Goal: Complete application form: Complete application form

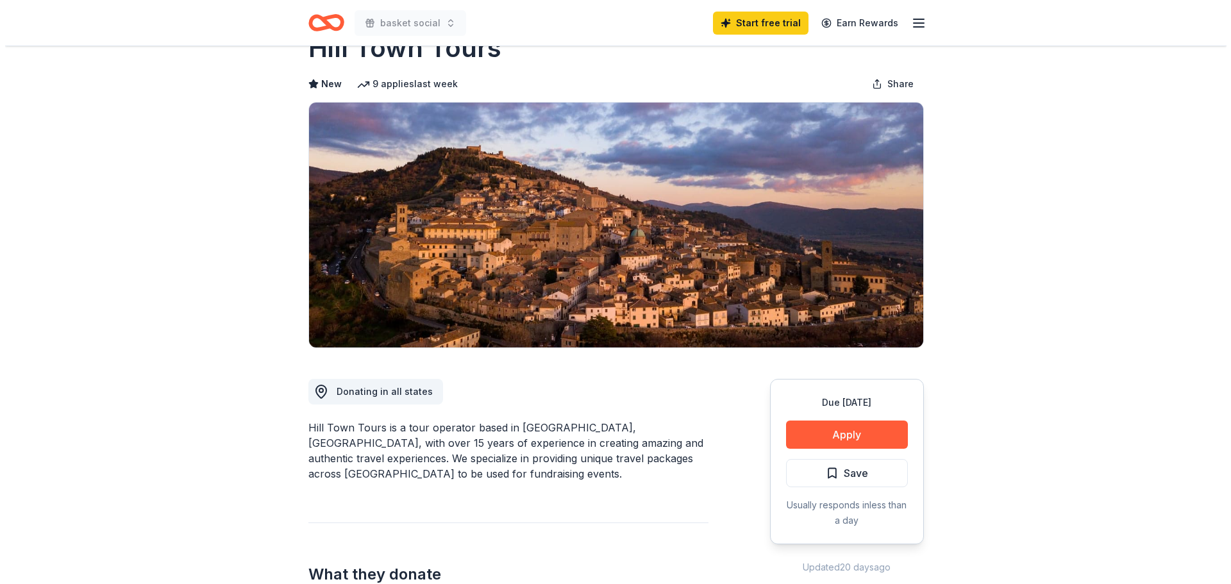
scroll to position [64, 0]
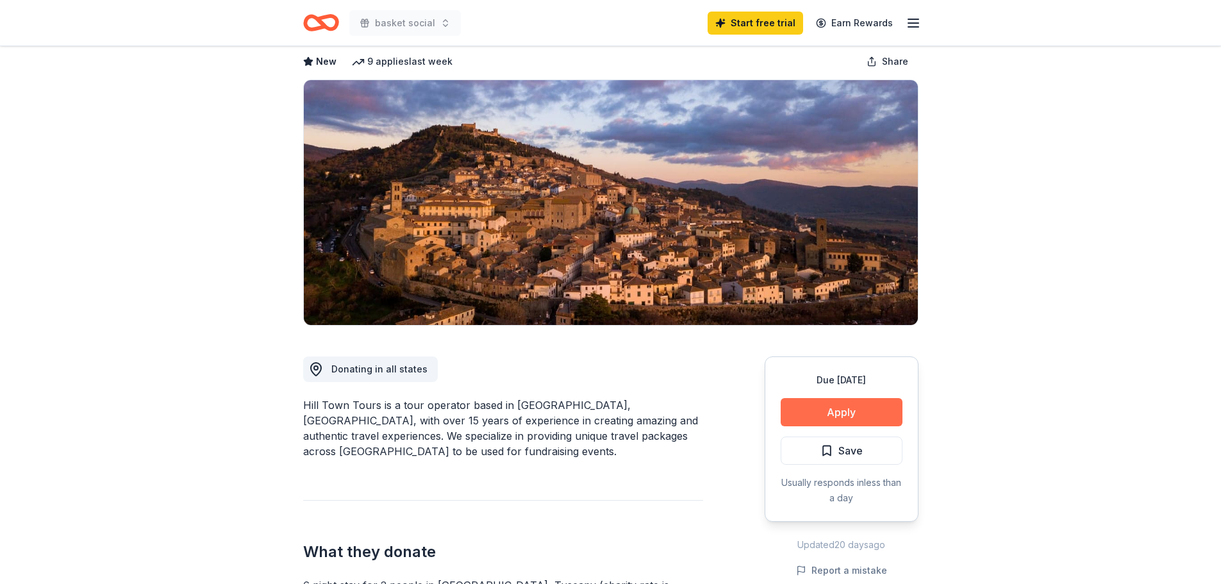
click at [839, 413] on button "Apply" at bounding box center [842, 412] width 122 height 28
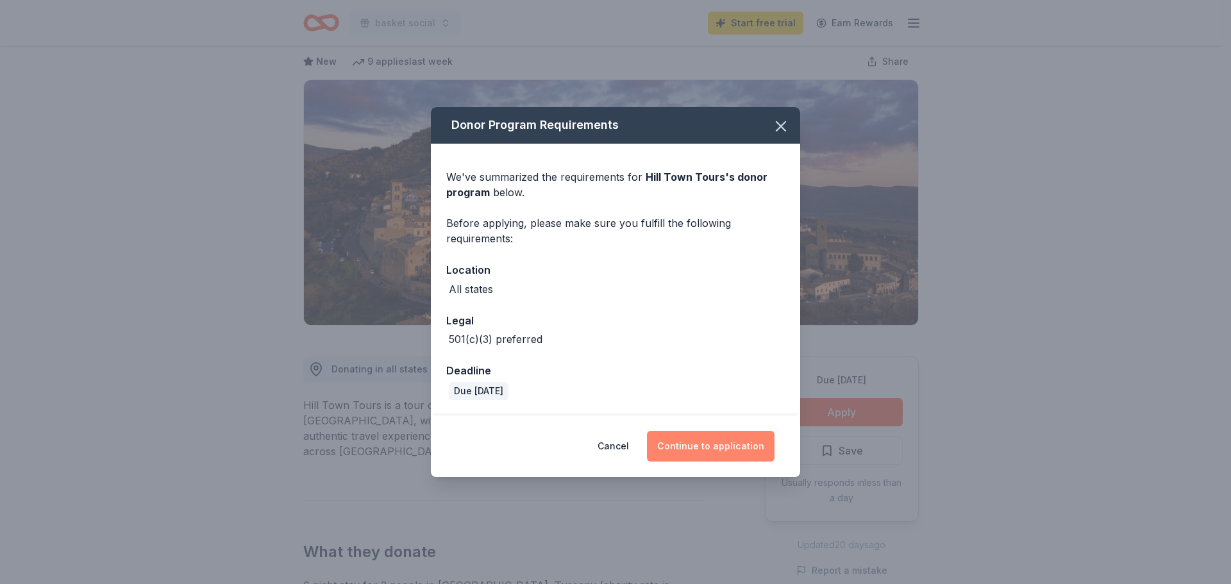
click at [706, 447] on button "Continue to application" at bounding box center [711, 446] width 128 height 31
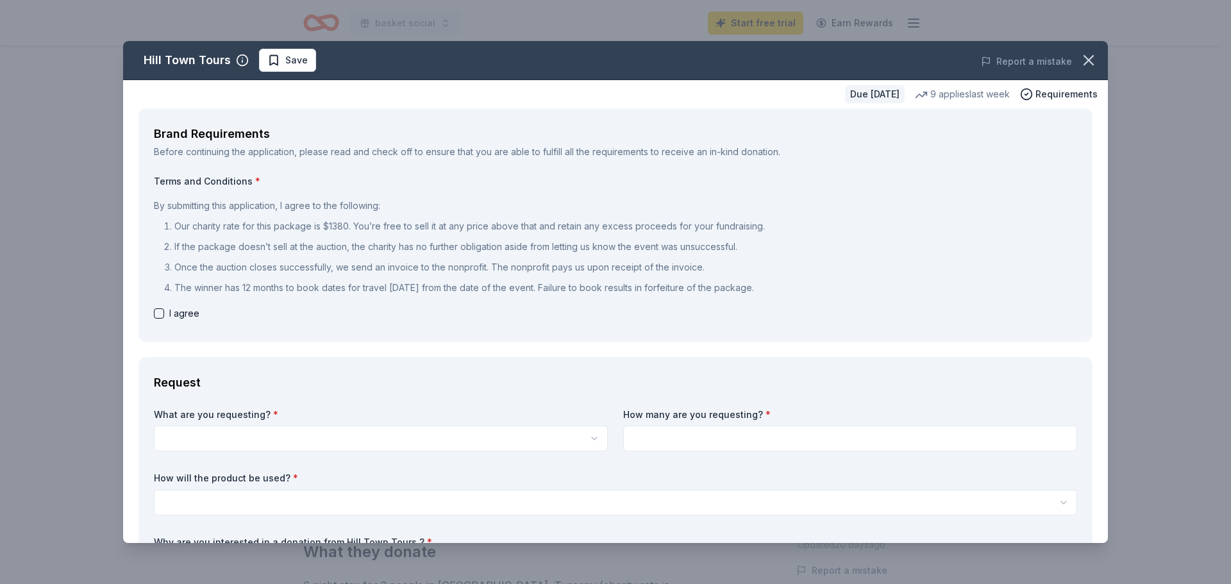
click at [253, 427] on html "basket social Start free trial Earn Rewards Due [DATE] Share Hill Town Tours Ne…" at bounding box center [615, 228] width 1231 height 584
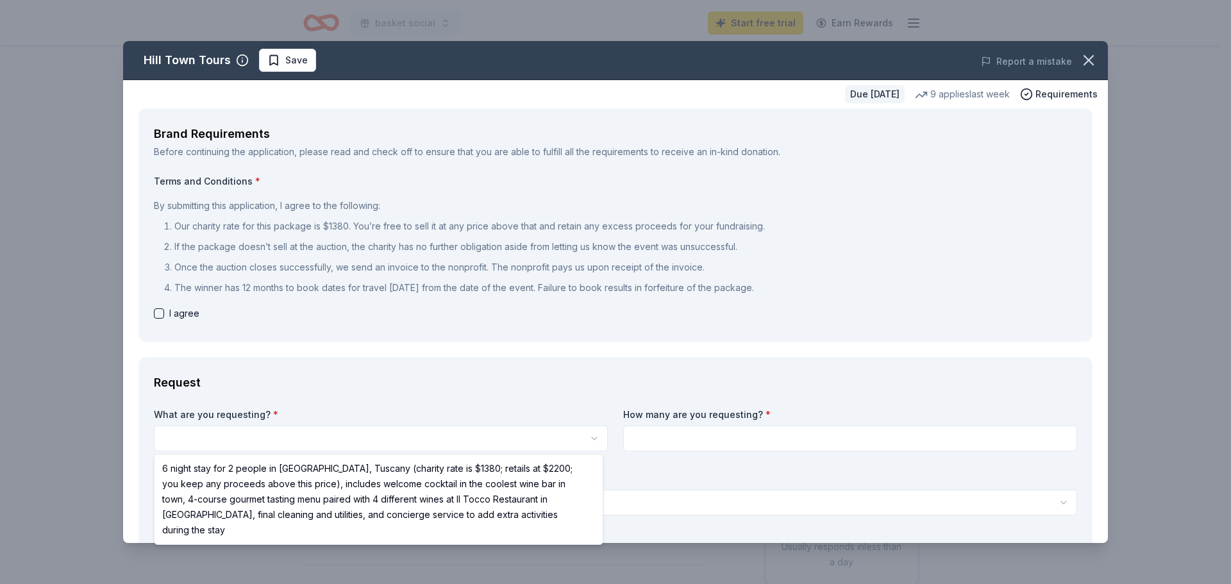
select select "6 night stay for 2 people in [GEOGRAPHIC_DATA], Tuscany (charity rate is $1380;…"
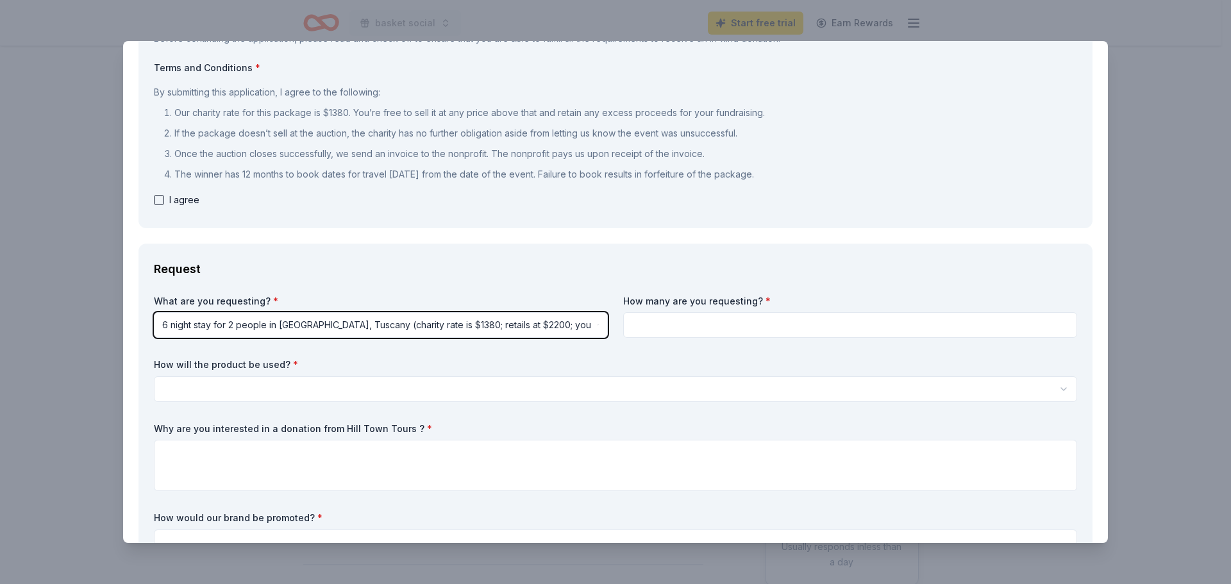
scroll to position [128, 0]
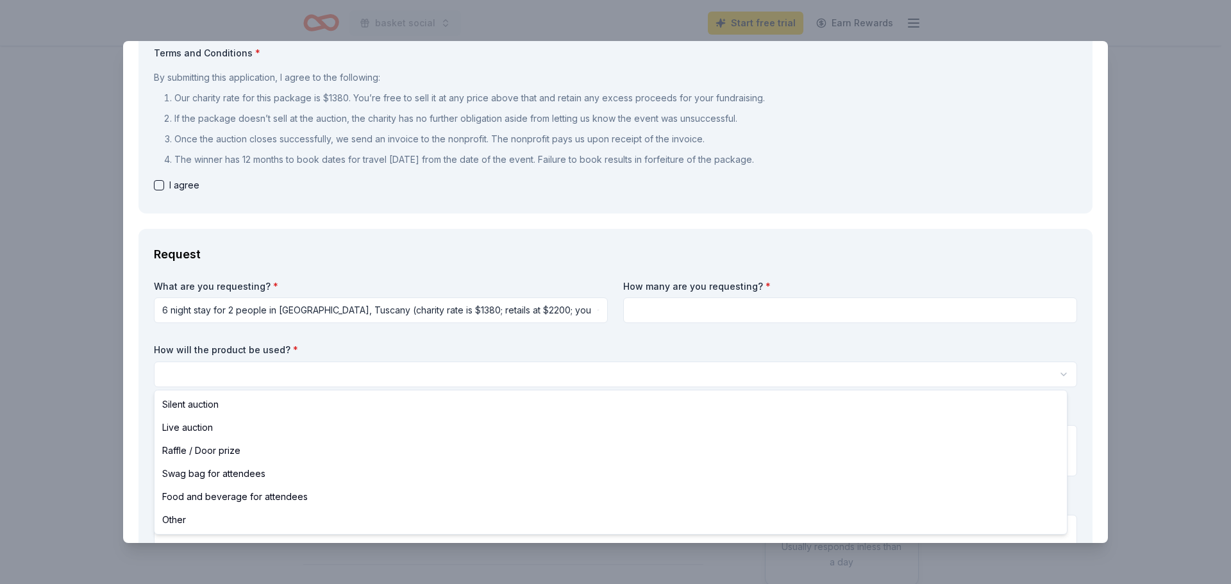
click at [184, 369] on html "basket social Start free trial Earn Rewards Due [DATE] Share Hill Town Tours Ne…" at bounding box center [615, 292] width 1231 height 584
select select "raffleDoorPrize"
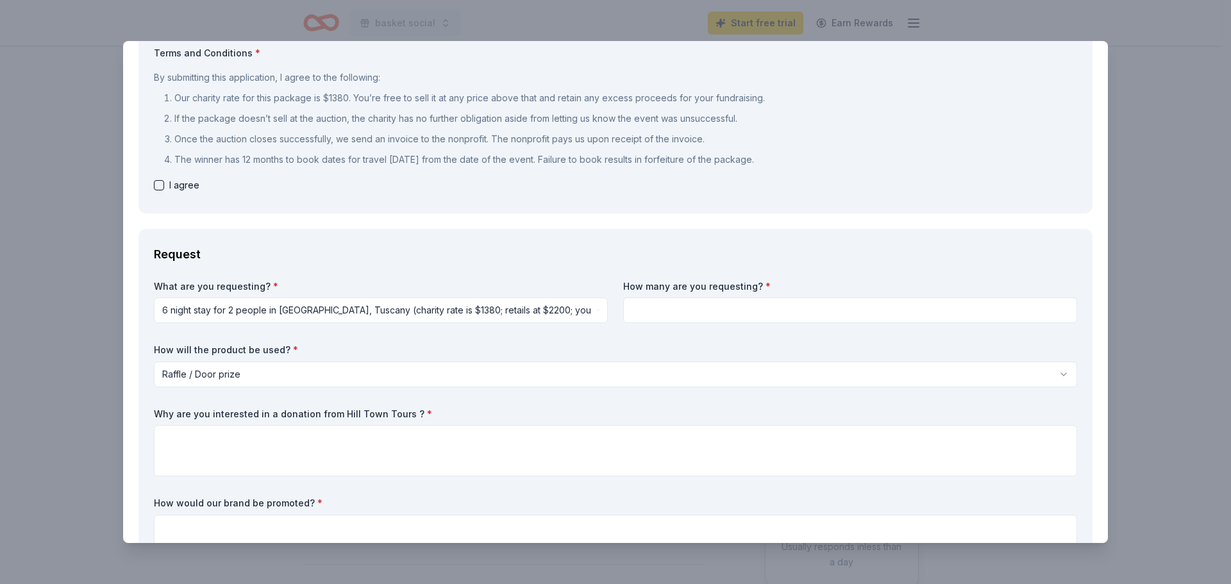
click at [703, 306] on input at bounding box center [850, 310] width 454 height 26
type input "150"
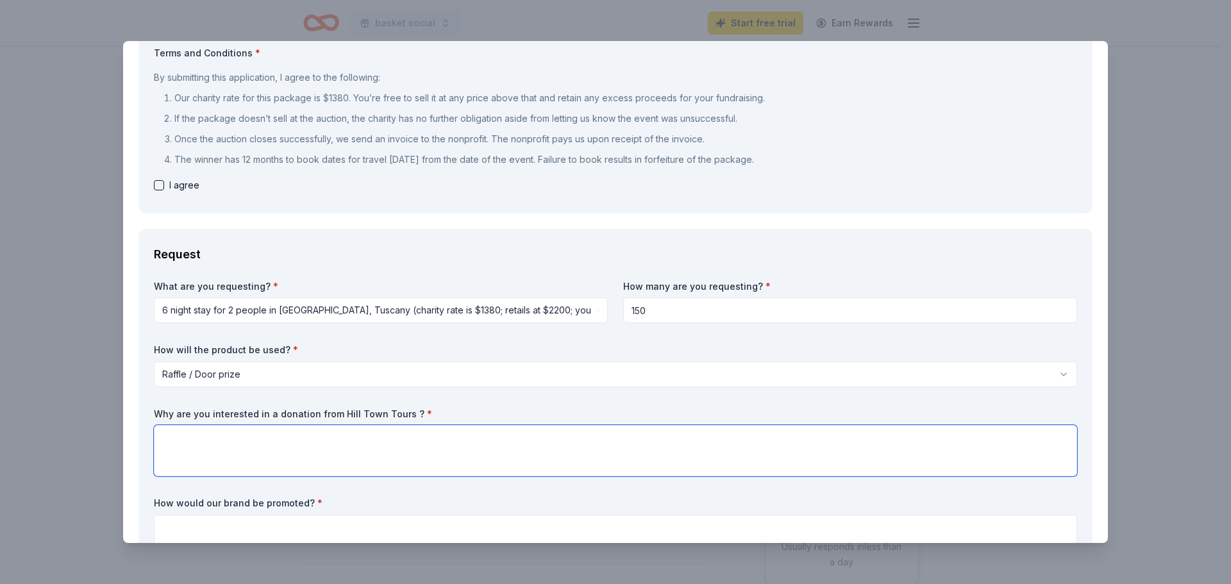
click at [240, 446] on textarea at bounding box center [615, 450] width 923 height 51
click at [274, 440] on textarea "We are a public library in [GEOGRAPHIC_DATA]" at bounding box center [615, 450] width 923 height 51
click at [281, 439] on textarea "We are a public library in [GEOGRAPHIC_DATA]" at bounding box center [615, 450] width 923 height 51
click at [378, 439] on textarea "We are a public library in [GEOGRAPHIC_DATA]" at bounding box center [615, 450] width 923 height 51
click at [522, 440] on textarea "We are a public library in [GEOGRAPHIC_DATA] , [US_STATE] with a very large pop…" at bounding box center [615, 450] width 923 height 51
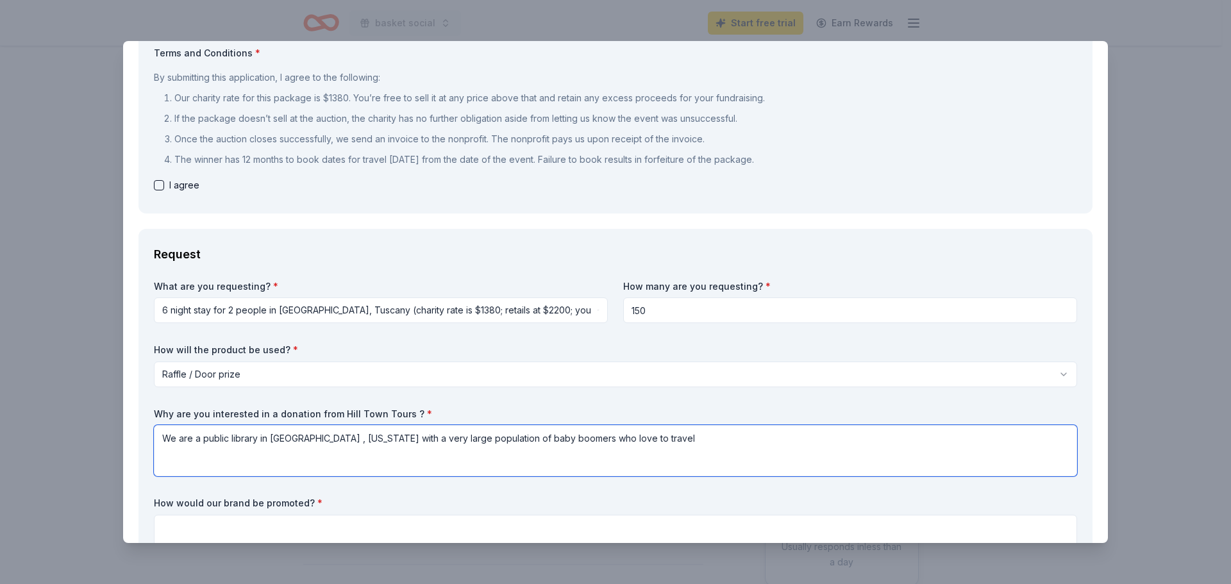
click at [701, 439] on textarea "We are a public library in [GEOGRAPHIC_DATA] , [US_STATE] with a very large pop…" at bounding box center [615, 450] width 923 height 51
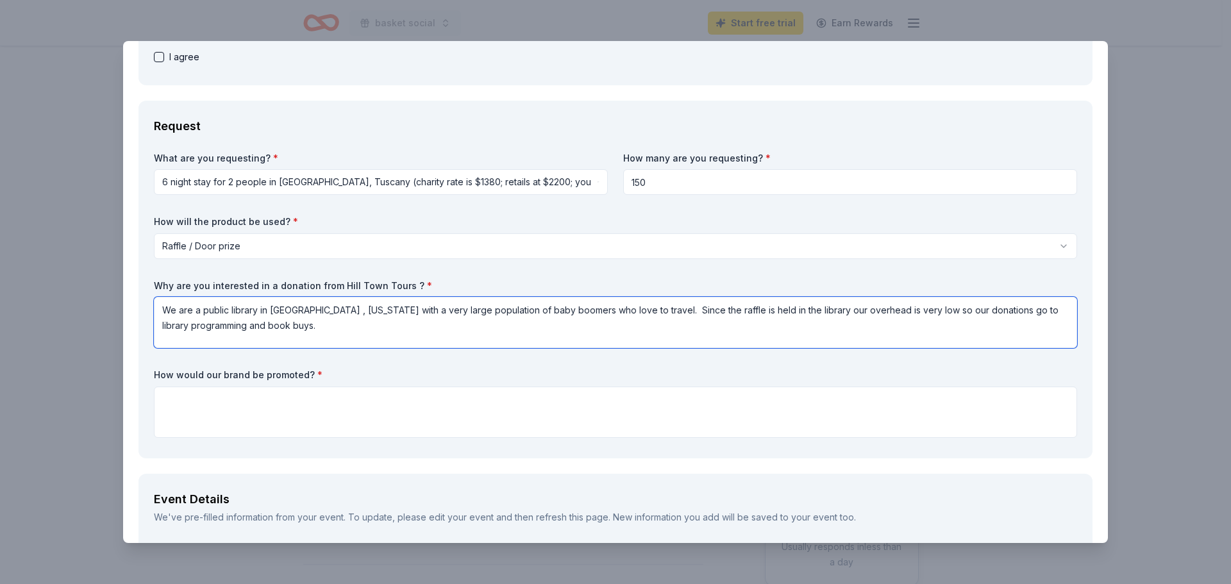
type textarea "We are a public library in [GEOGRAPHIC_DATA] , [US_STATE] with a very large pop…"
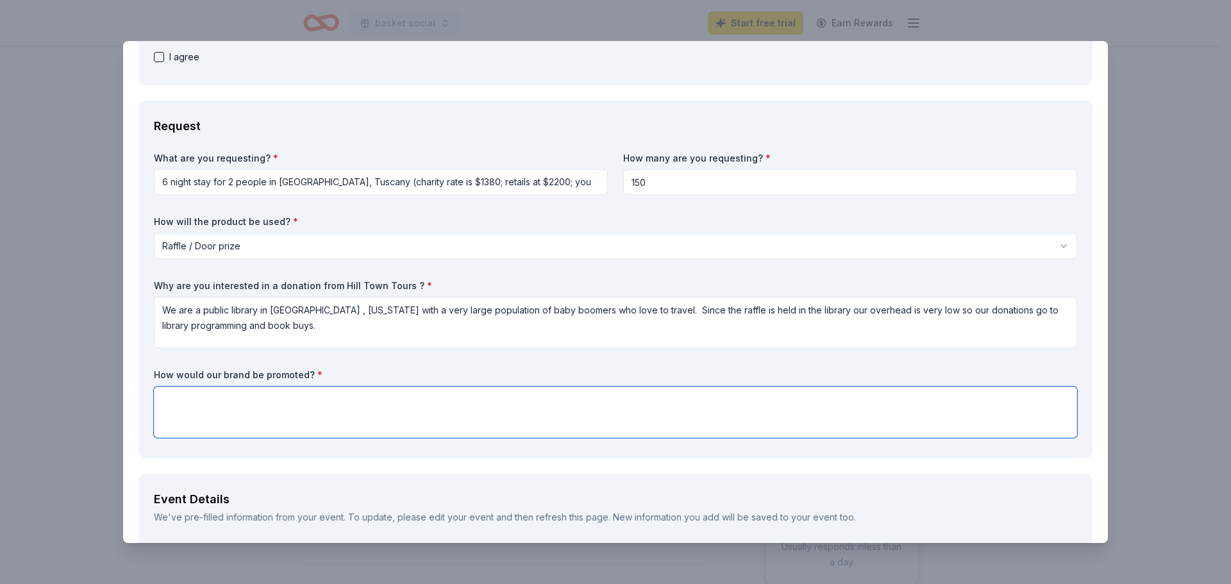
click at [283, 412] on textarea at bounding box center [615, 412] width 923 height 51
click at [382, 399] on textarea "Your brand would be promoted in our website, facebook pages and" at bounding box center [615, 412] width 923 height 51
click at [433, 399] on textarea "Your brand would be promoted in our website, Facebook pages and" at bounding box center [615, 412] width 923 height 51
click at [462, 395] on textarea "Your brand would be promoted in our website, Facebook page and" at bounding box center [615, 412] width 923 height 51
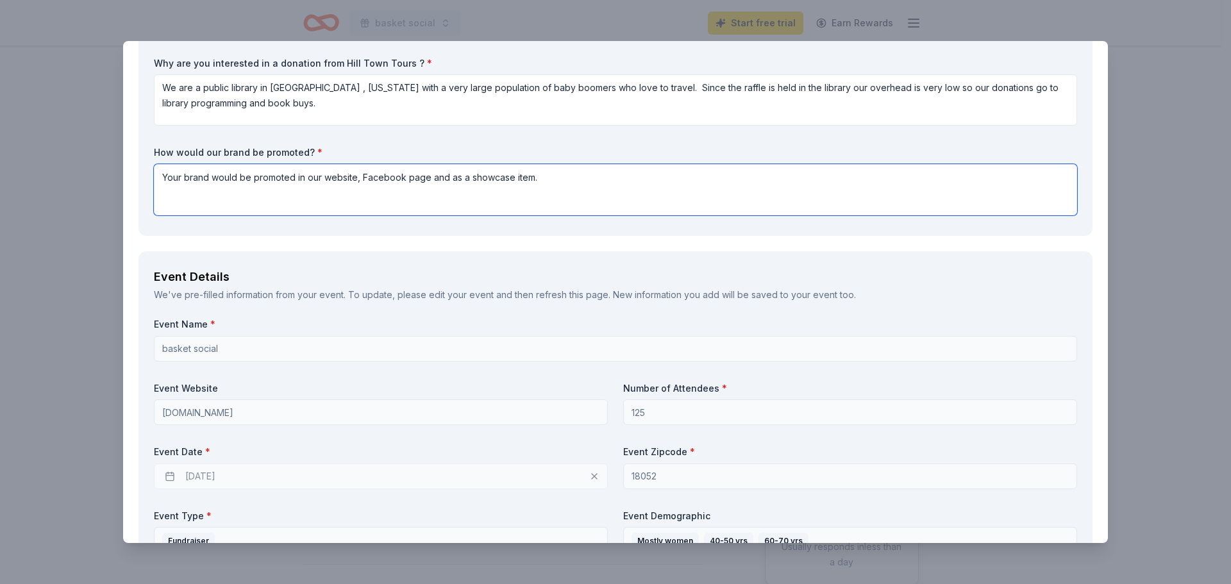
scroll to position [513, 0]
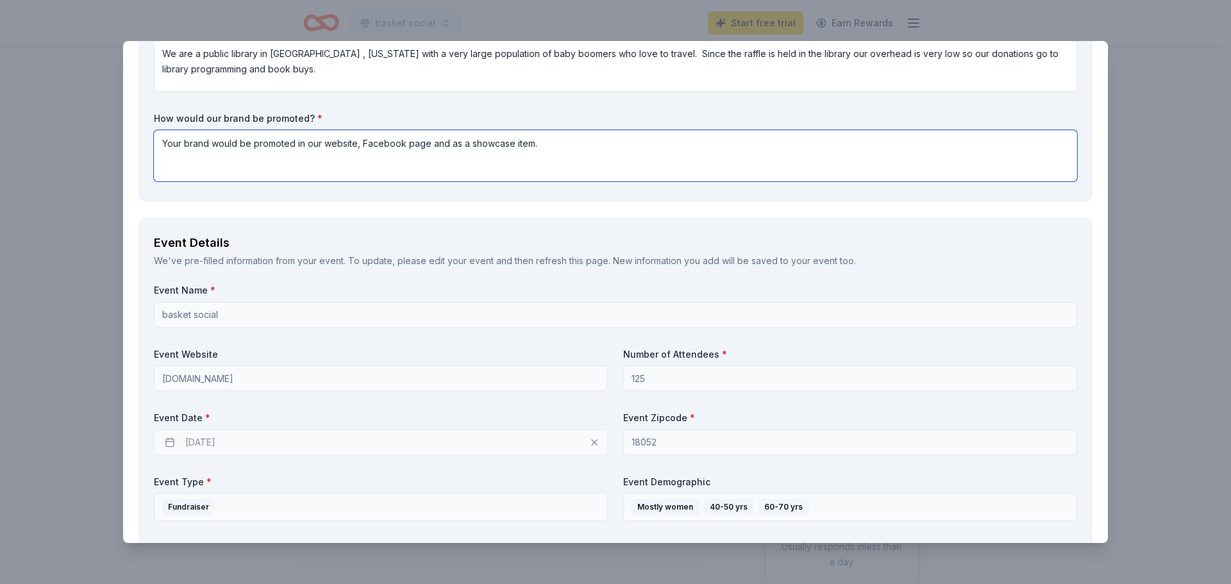
type textarea "Your brand would be promoted in our website, Facebook page and as a showcase it…"
click at [242, 442] on div "[DATE]" at bounding box center [381, 443] width 454 height 26
click at [185, 440] on div "[DATE]" at bounding box center [381, 443] width 454 height 26
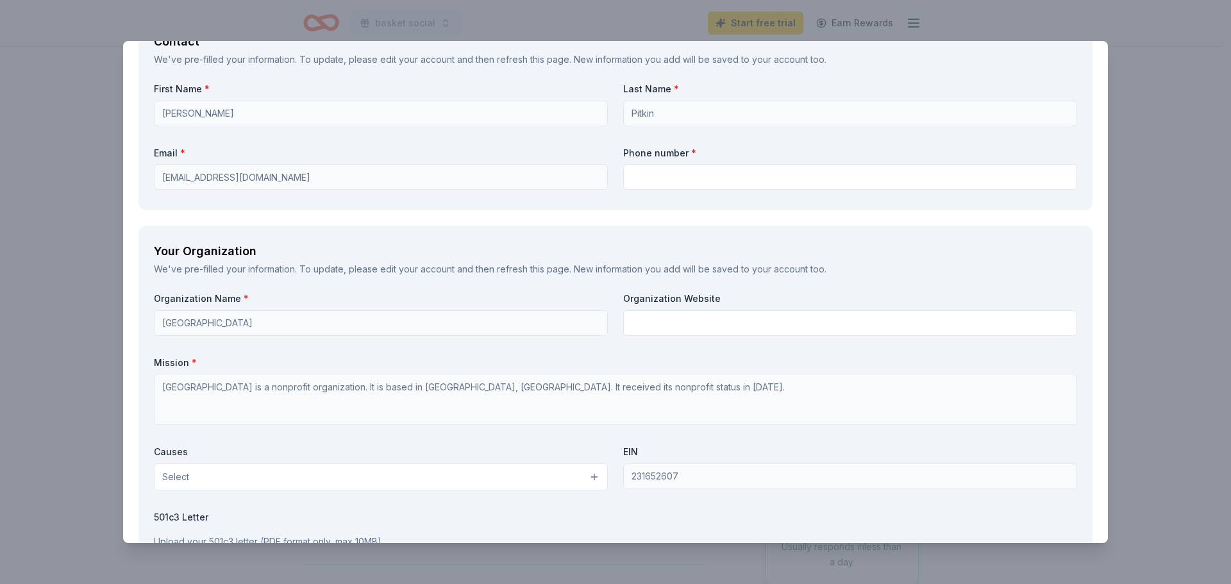
scroll to position [1154, 0]
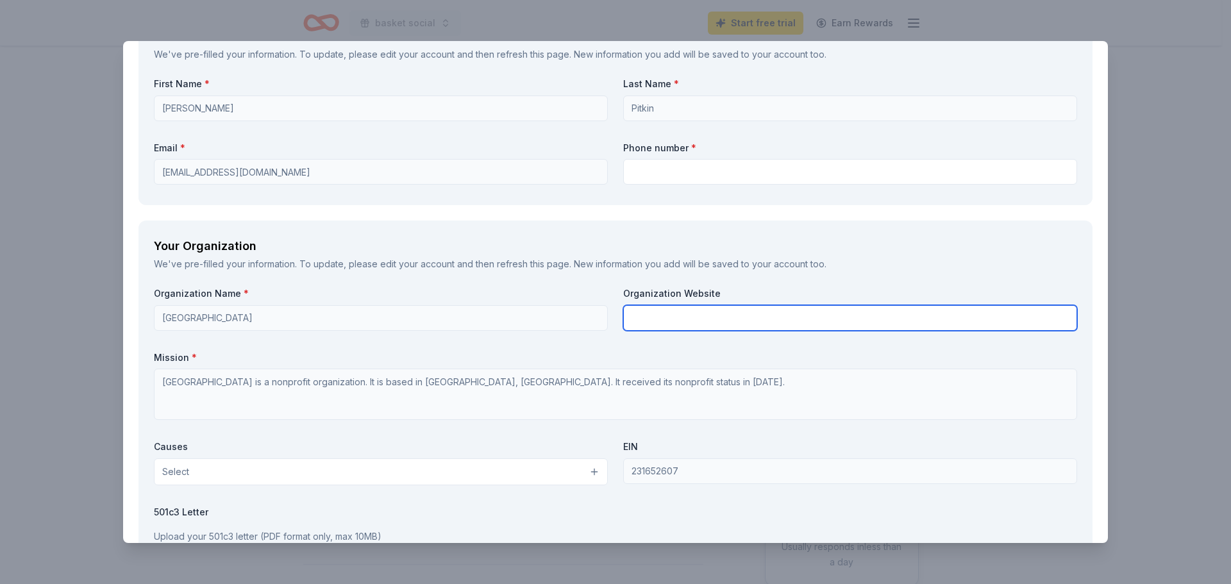
click at [699, 315] on input "text" at bounding box center [850, 318] width 454 height 26
type input "[DOMAIN_NAME]"
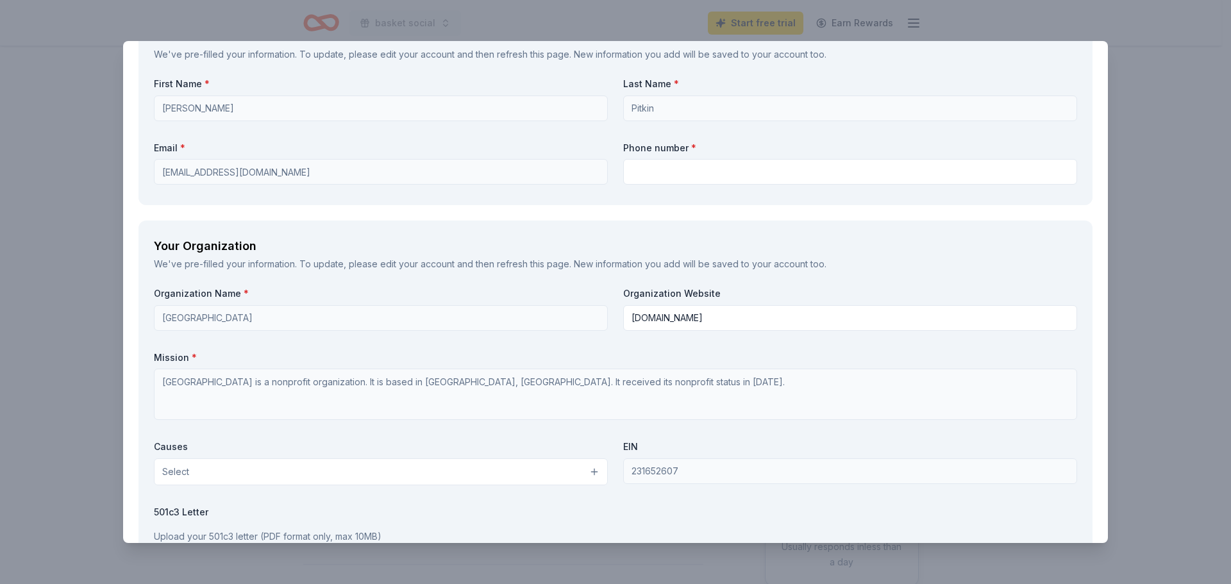
click at [210, 474] on button "Select" at bounding box center [381, 471] width 454 height 27
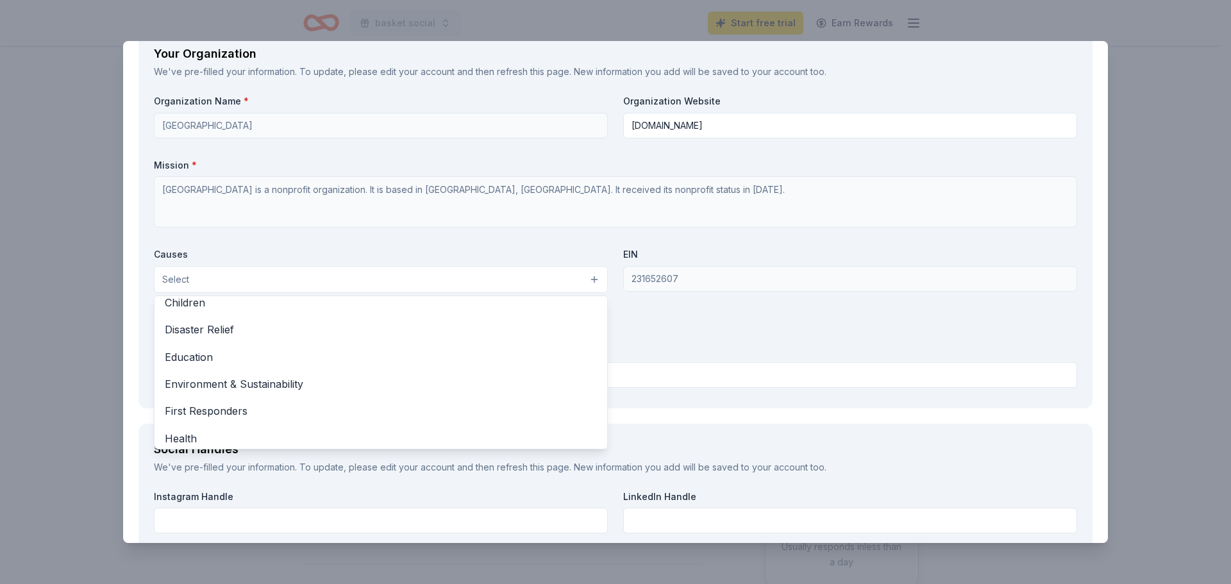
scroll to position [51, 0]
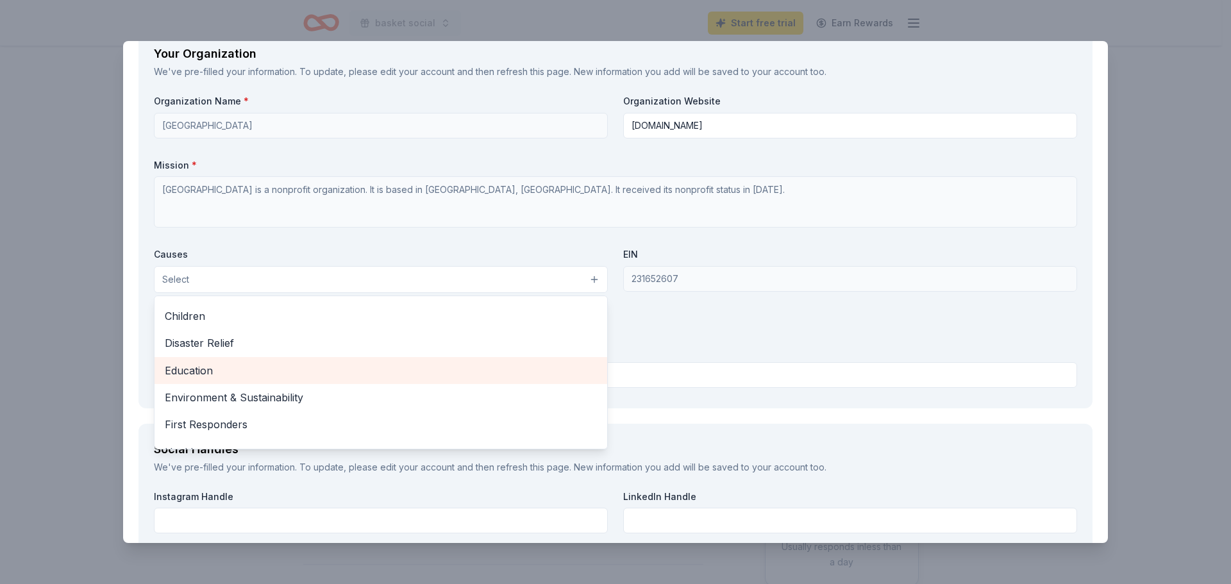
click at [223, 364] on span "Education" at bounding box center [381, 370] width 432 height 17
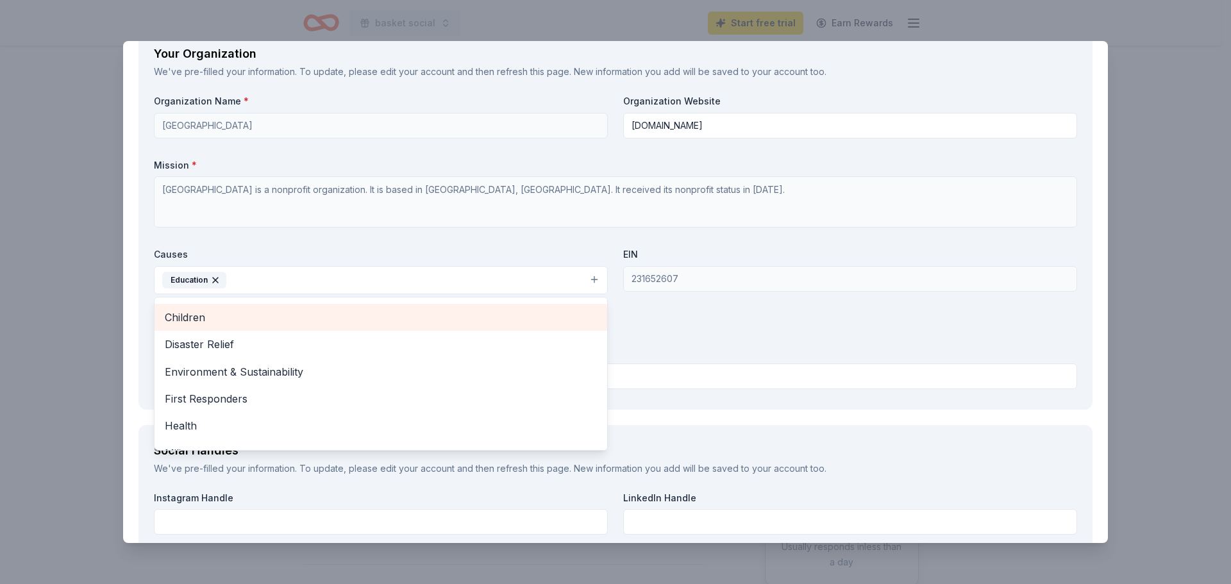
click at [195, 318] on span "Children" at bounding box center [381, 317] width 432 height 17
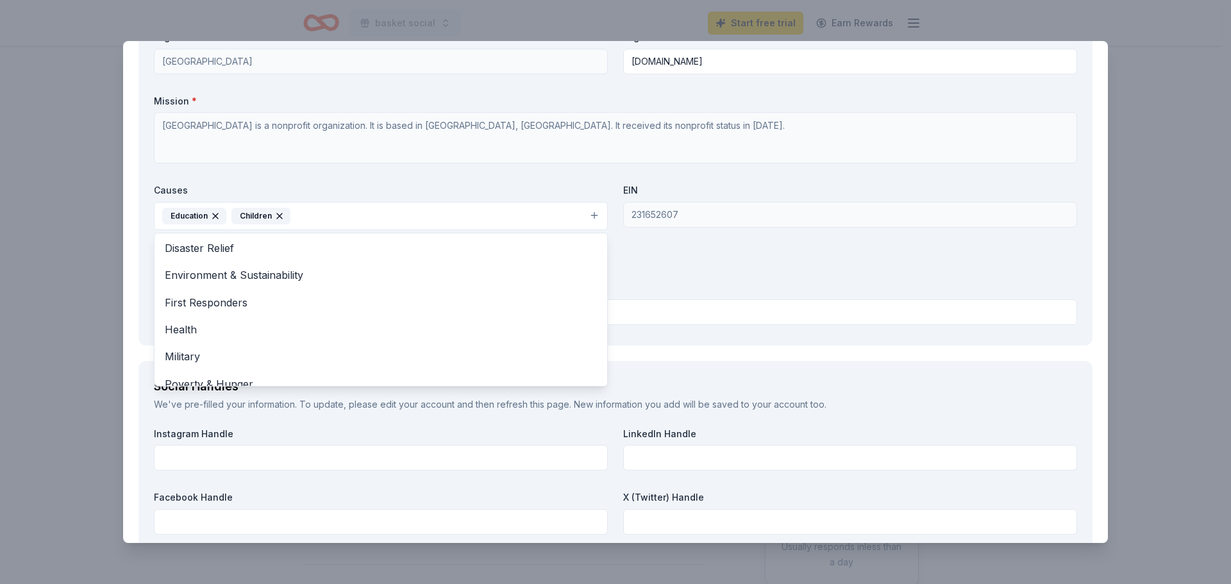
scroll to position [0, 0]
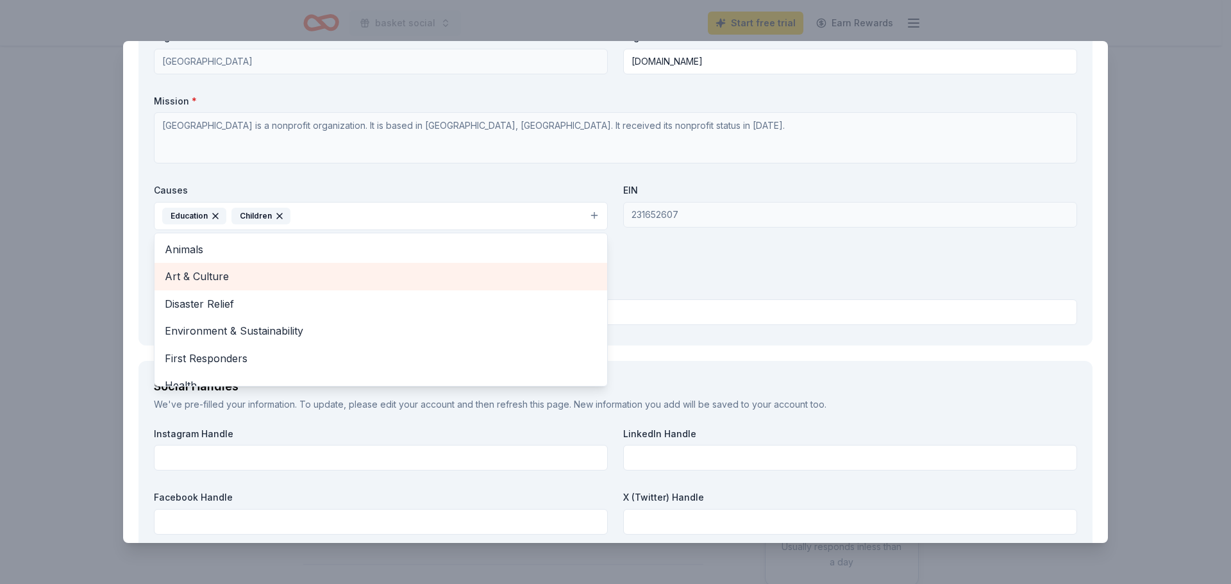
click at [200, 275] on span "Art & Culture" at bounding box center [381, 276] width 432 height 17
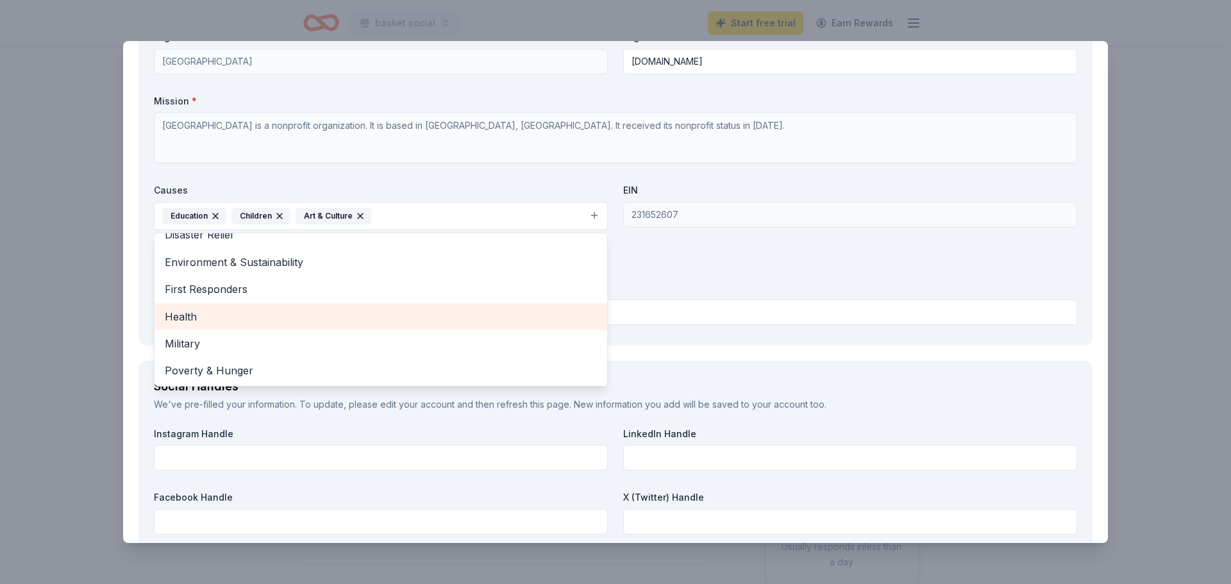
scroll to position [64, 0]
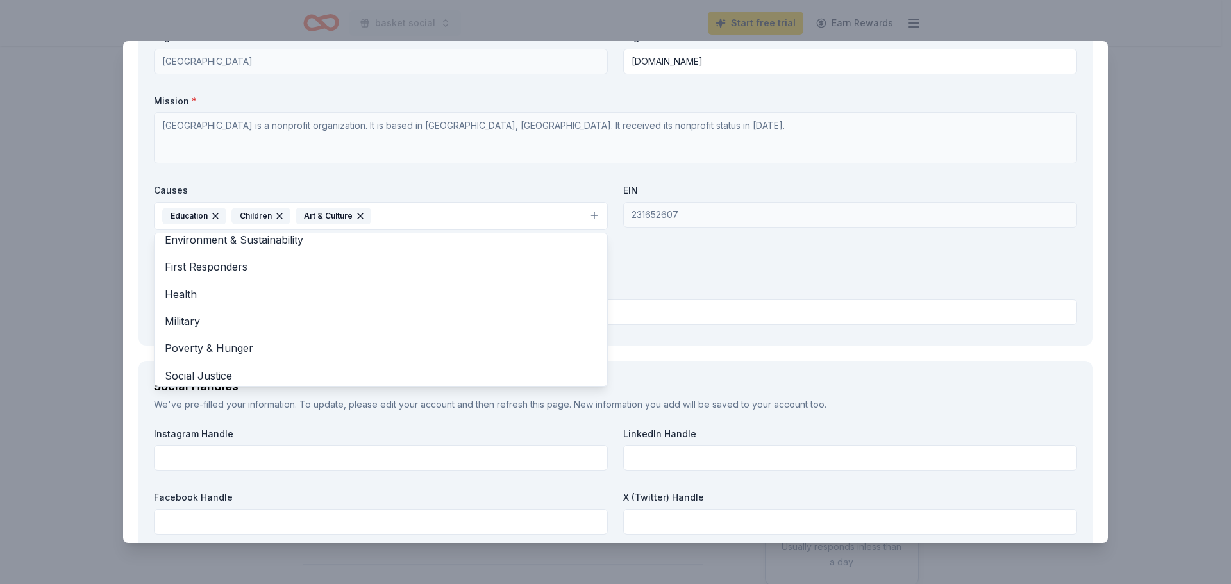
click at [769, 261] on div "Organization Name * [GEOGRAPHIC_DATA] Organization Website [DOMAIN_NAME] Missio…" at bounding box center [615, 180] width 923 height 299
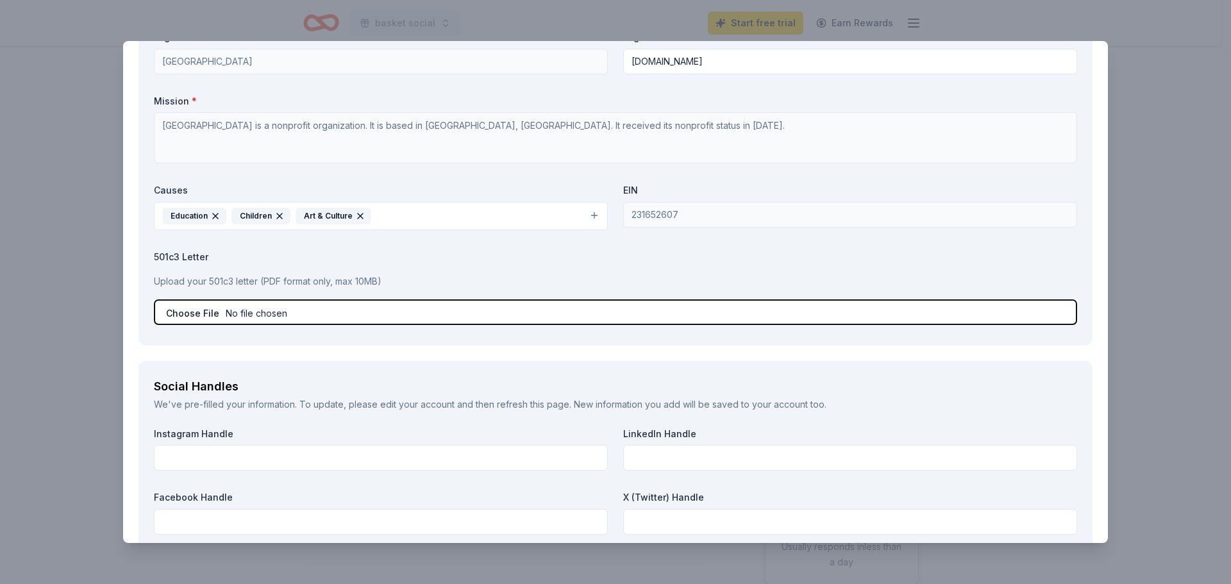
click at [269, 309] on input "file" at bounding box center [615, 312] width 923 height 26
